Goal: Entertainment & Leisure: Consume media (video, audio)

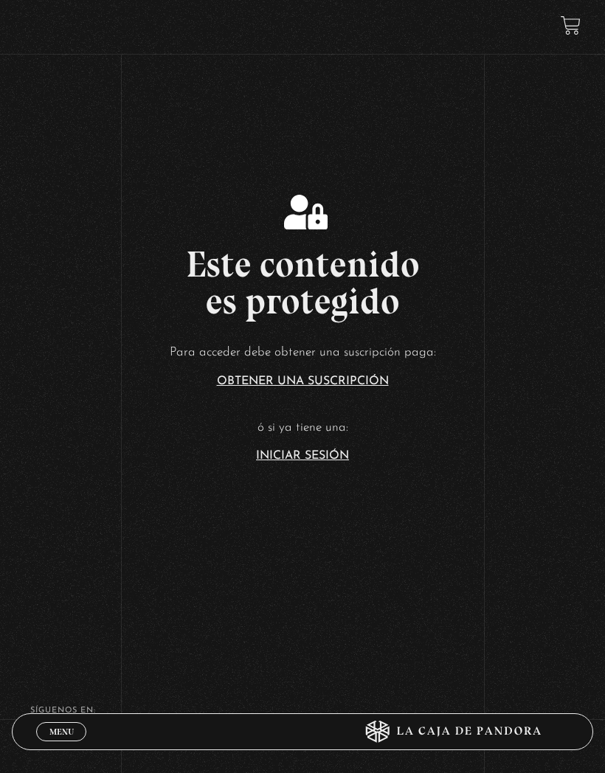
click at [345, 462] on link "Iniciar Sesión" at bounding box center [302, 456] width 93 height 12
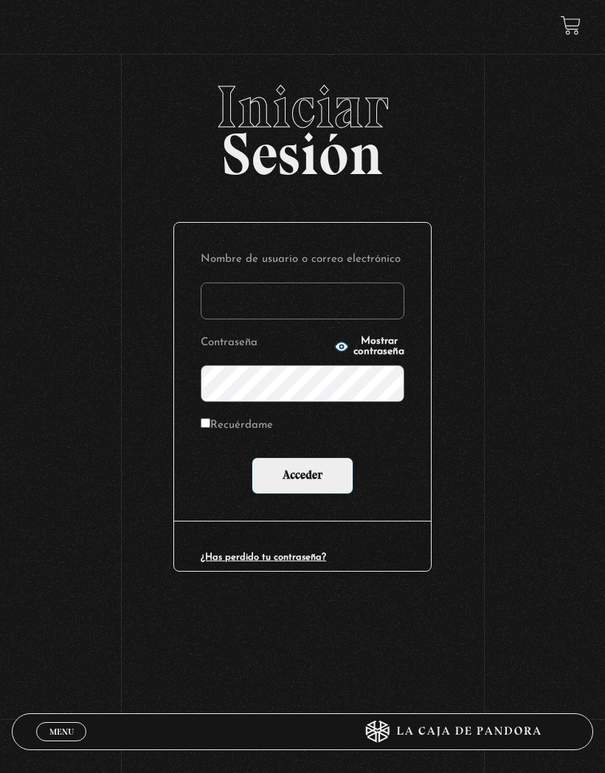
type input "p.ale.soltero.herrera@gmail.com"
click at [216, 427] on label "Recuérdame" at bounding box center [237, 426] width 72 height 21
click at [210, 427] on input "Recuérdame" at bounding box center [206, 423] width 10 height 10
checkbox input "true"
click at [352, 494] on input "Acceder" at bounding box center [303, 476] width 102 height 37
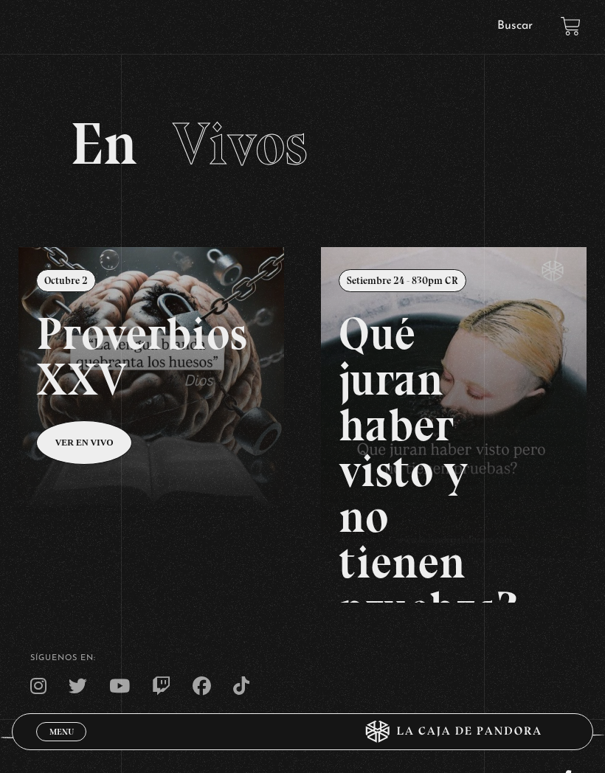
click at [57, 717] on div "Menu Cerrar" at bounding box center [181, 731] width 291 height 35
click at [62, 734] on span "Menu" at bounding box center [61, 732] width 24 height 9
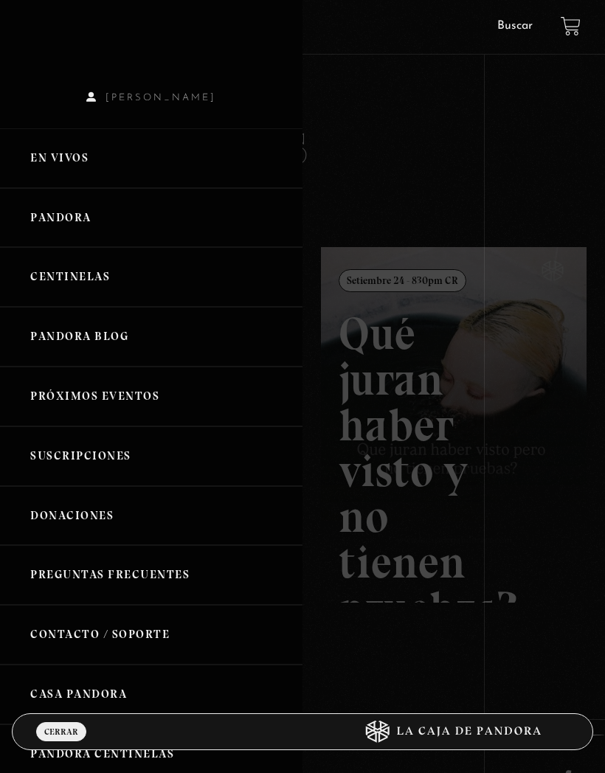
click at [92, 228] on link "Pandora" at bounding box center [151, 218] width 303 height 60
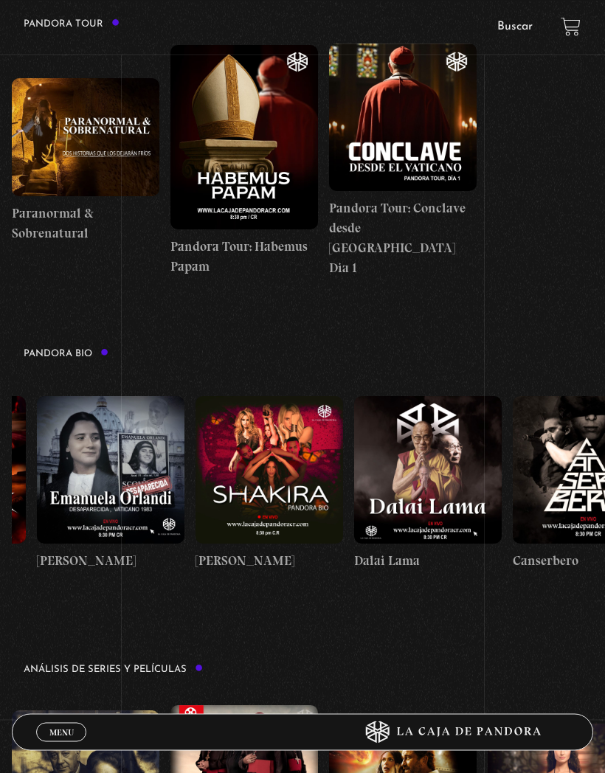
scroll to position [0, 49]
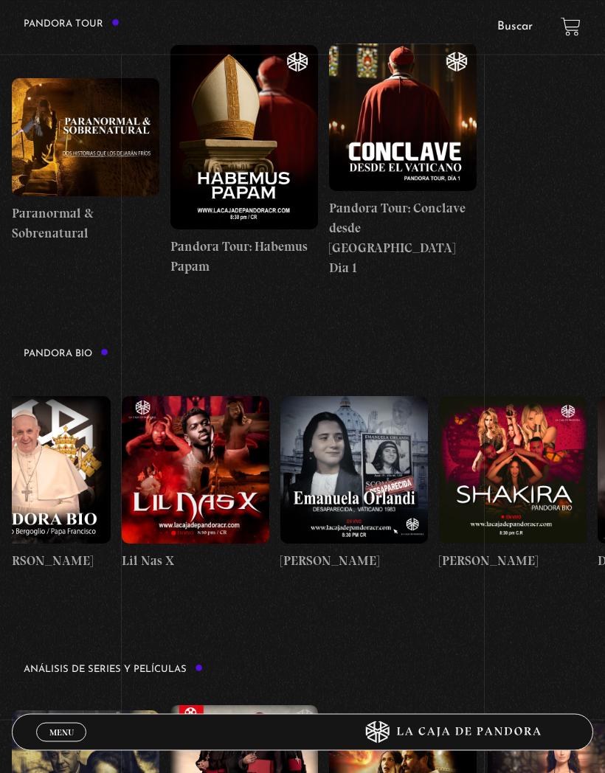
click at [534, 481] on figure at bounding box center [513, 470] width 148 height 148
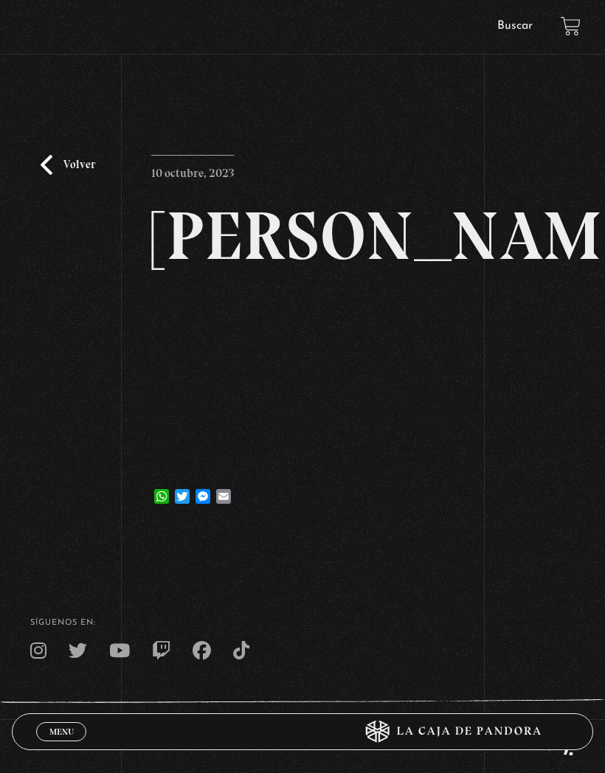
click at [69, 170] on link "Volver" at bounding box center [68, 165] width 55 height 20
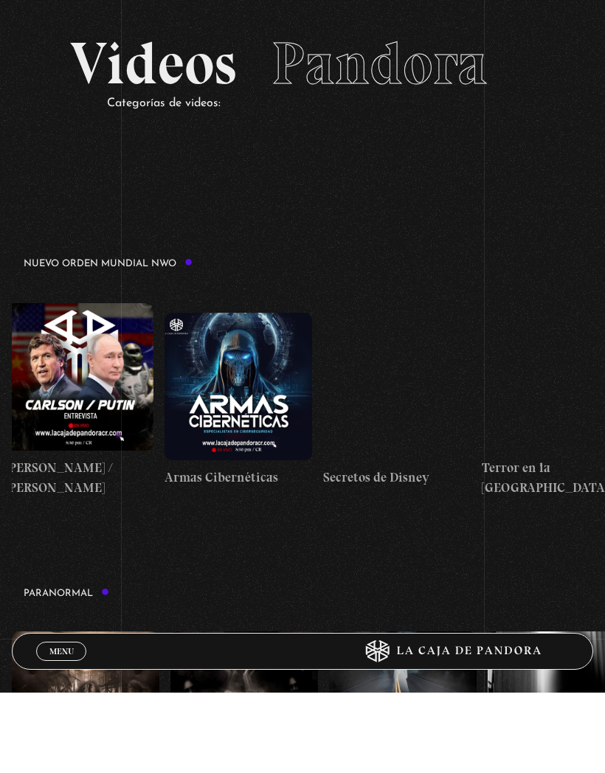
scroll to position [0, 3198]
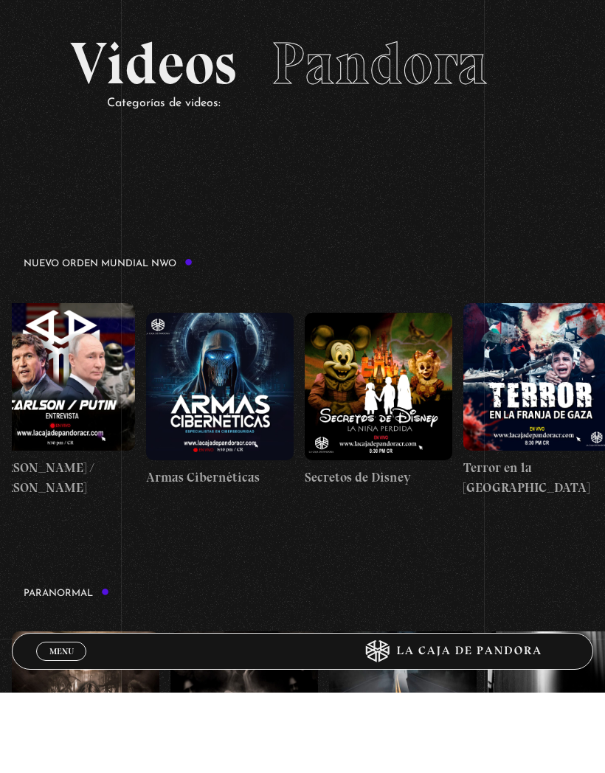
click at [441, 465] on figure at bounding box center [379, 467] width 148 height 148
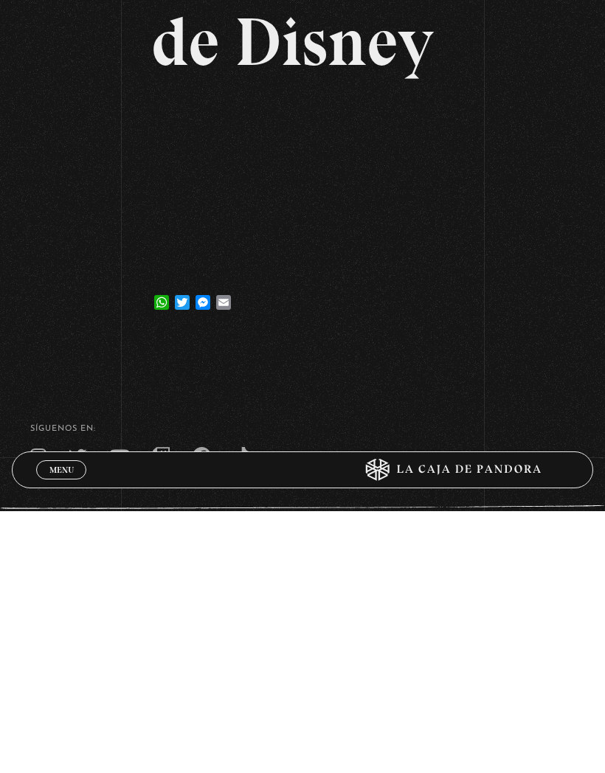
scroll to position [5, 0]
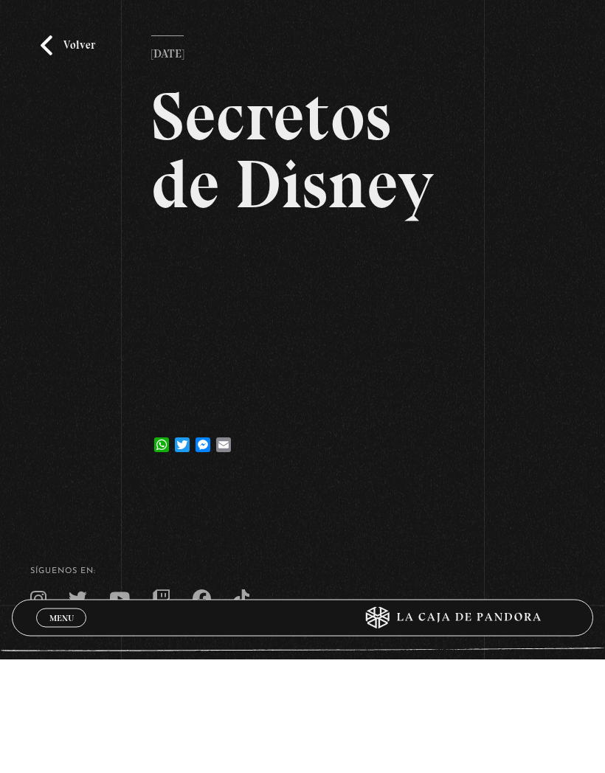
click at [78, 150] on link "Volver" at bounding box center [68, 160] width 55 height 20
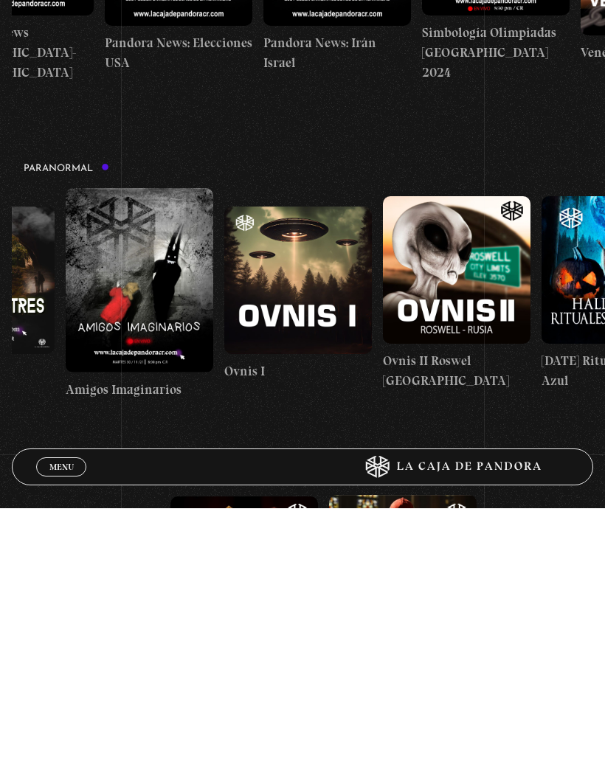
scroll to position [0, 644]
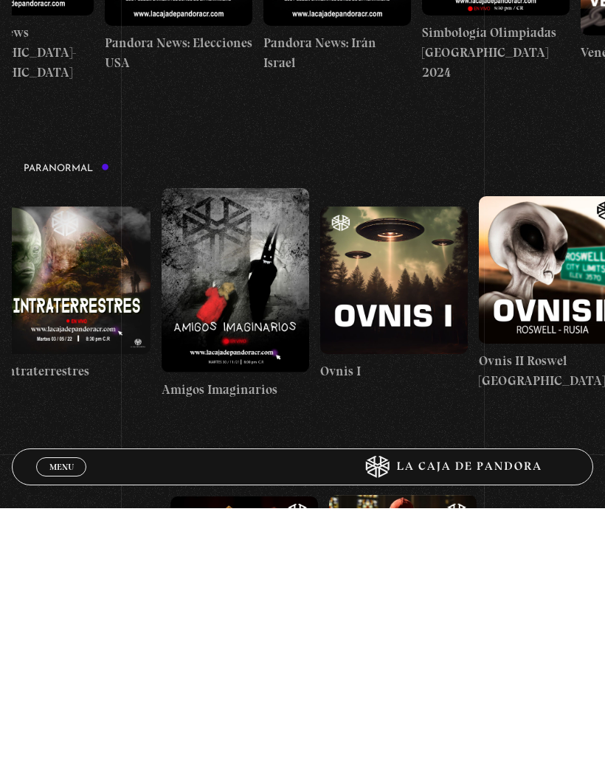
click at [433, 472] on figure at bounding box center [394, 546] width 148 height 148
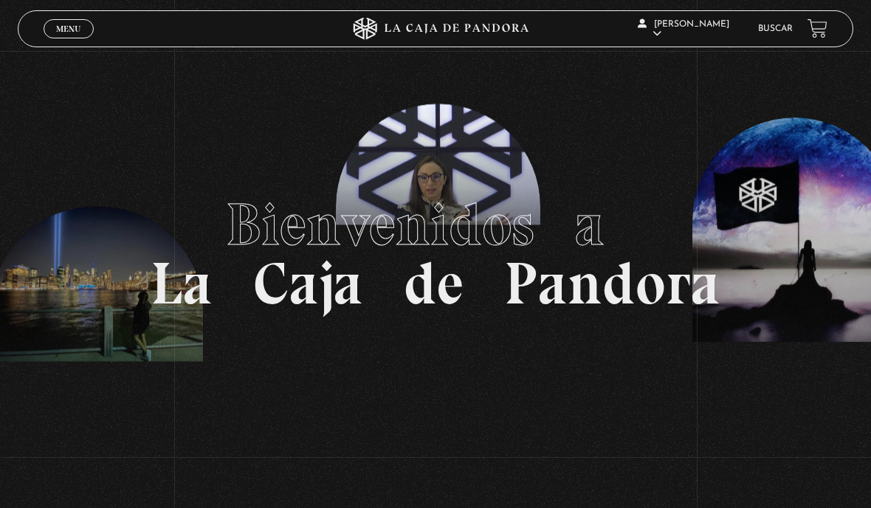
click at [76, 21] on link "Menu Cerrar" at bounding box center [69, 28] width 50 height 19
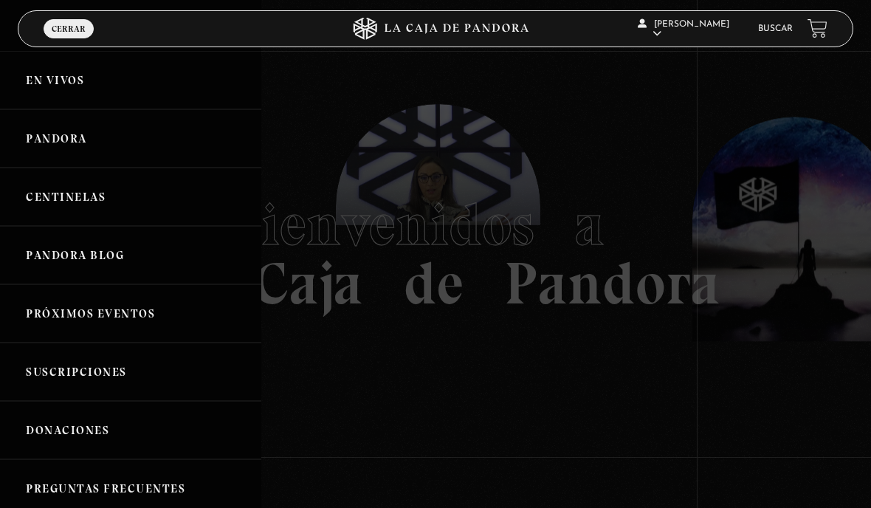
click at [86, 155] on link "Pandora" at bounding box center [130, 138] width 261 height 58
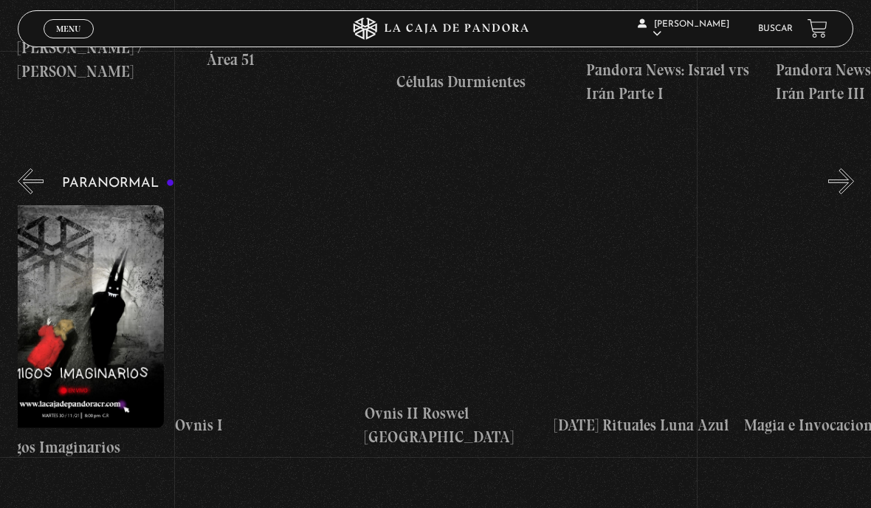
scroll to position [0, 953]
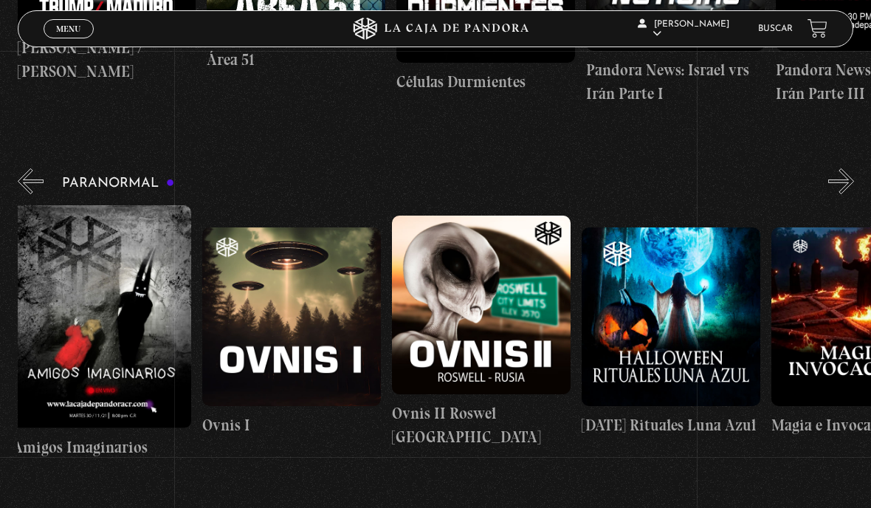
click at [321, 300] on figure at bounding box center [291, 316] width 179 height 179
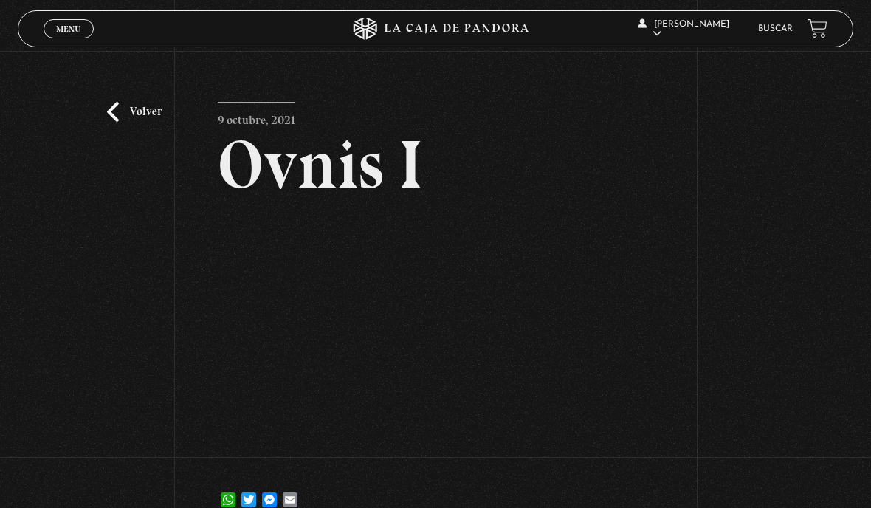
click at [653, 460] on div "Volver [DATE] Ovnis I WhatsApp Twitter Messenger Email" at bounding box center [435, 292] width 871 height 483
